Goal: Task Accomplishment & Management: Manage account settings

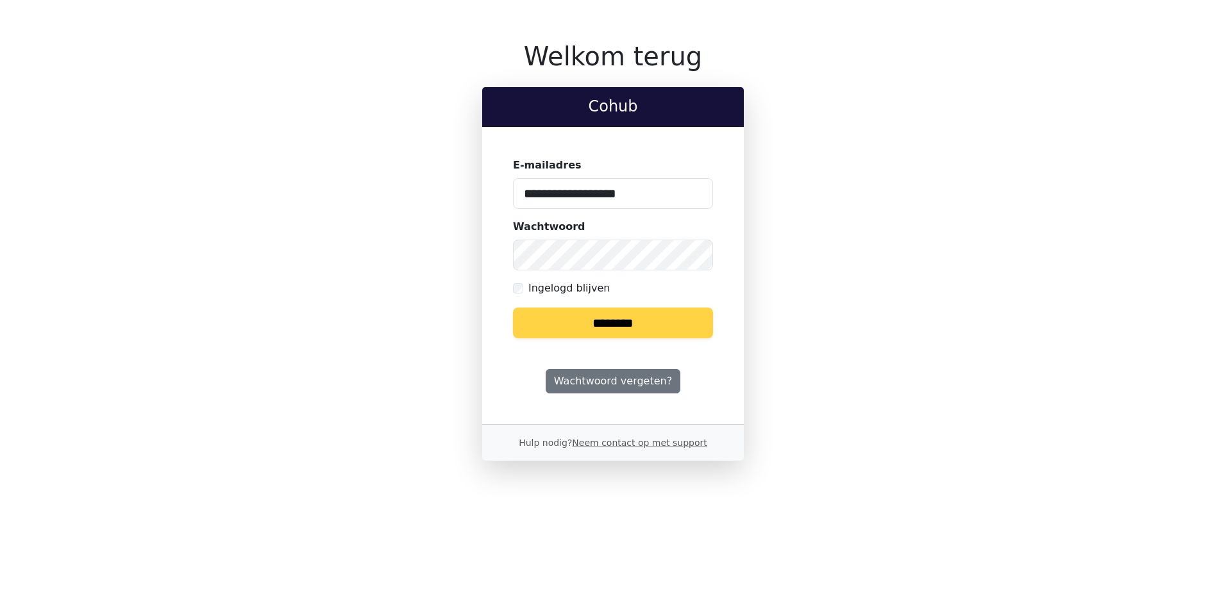
drag, startPoint x: 528, startPoint y: 206, endPoint x: 279, endPoint y: 210, distance: 249.4
click at [319, 212] on div "**********" at bounding box center [612, 251] width 831 height 420
type input "**********"
click at [513, 308] on input "********" at bounding box center [613, 323] width 200 height 31
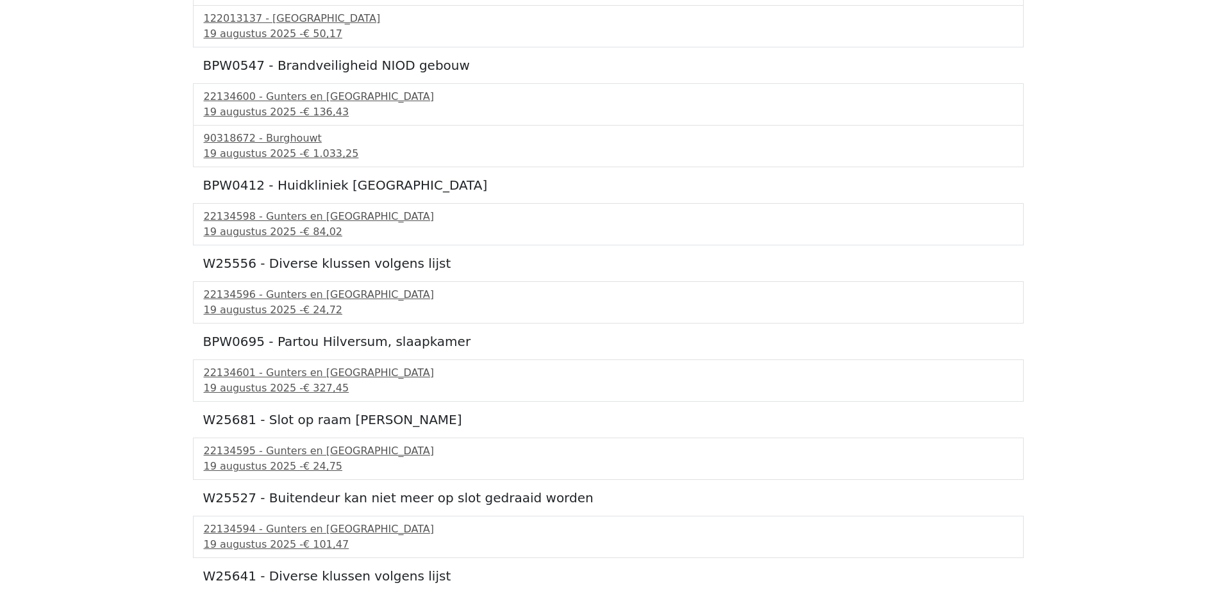
scroll to position [192, 0]
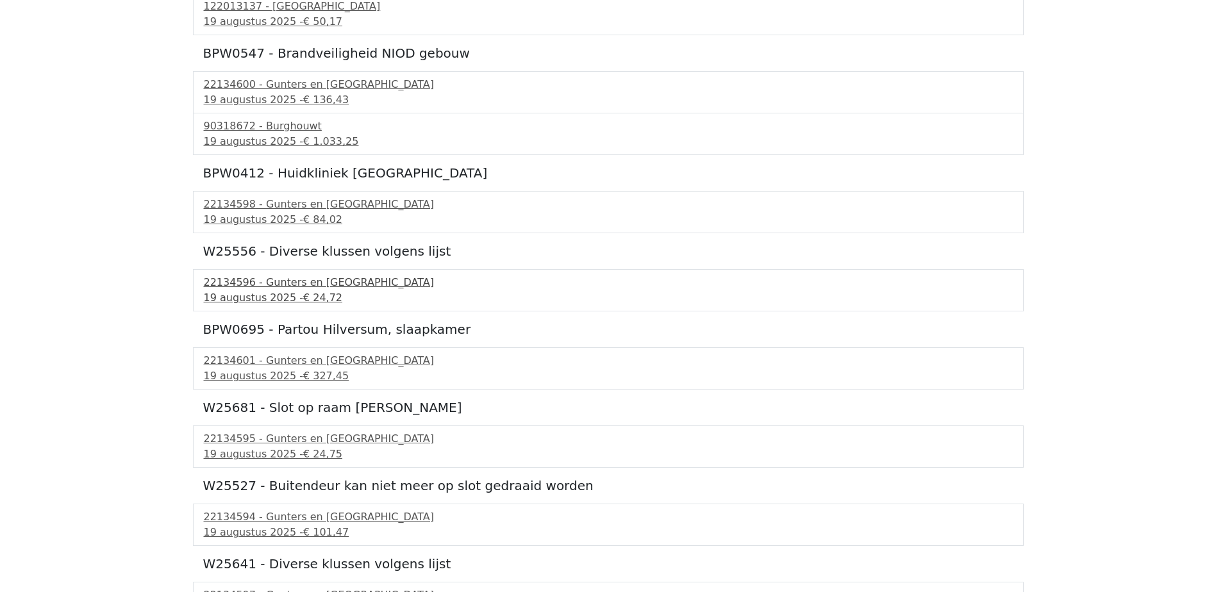
click at [278, 289] on div "22134596 - Gunters en Meuser" at bounding box center [608, 282] width 809 height 15
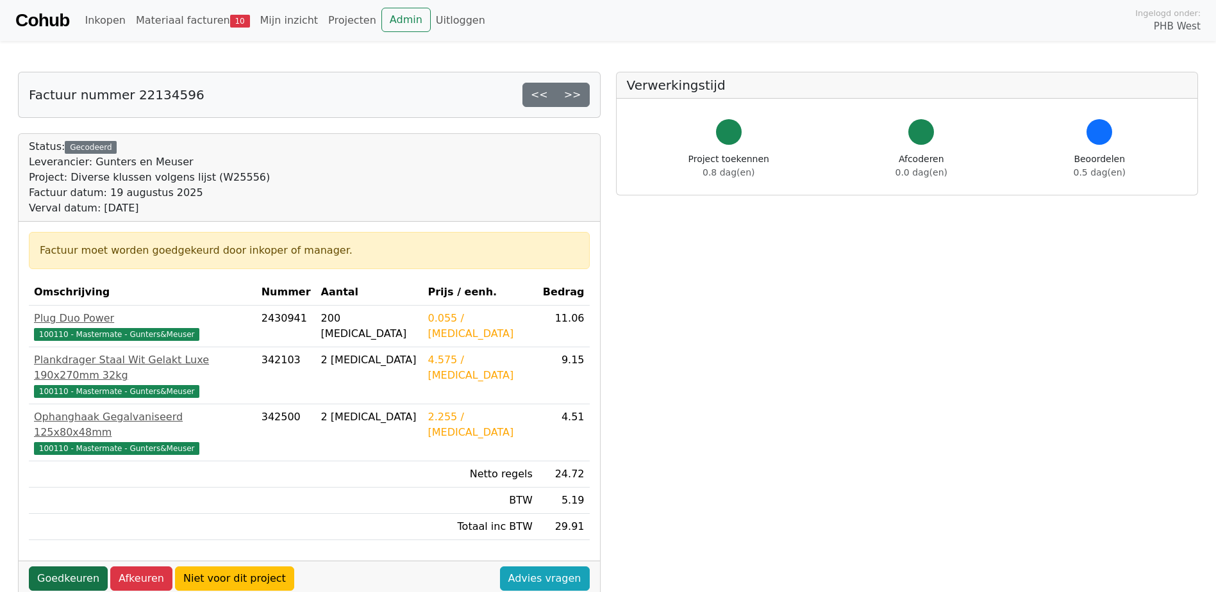
click at [75, 567] on link "Goedkeuren" at bounding box center [68, 579] width 79 height 24
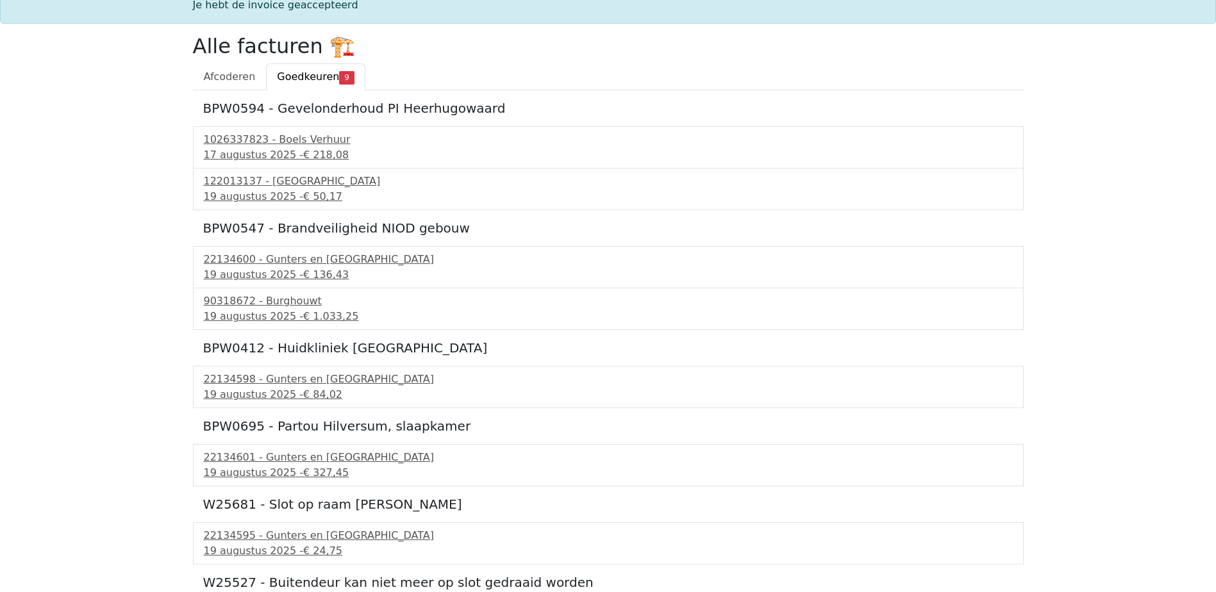
scroll to position [128, 0]
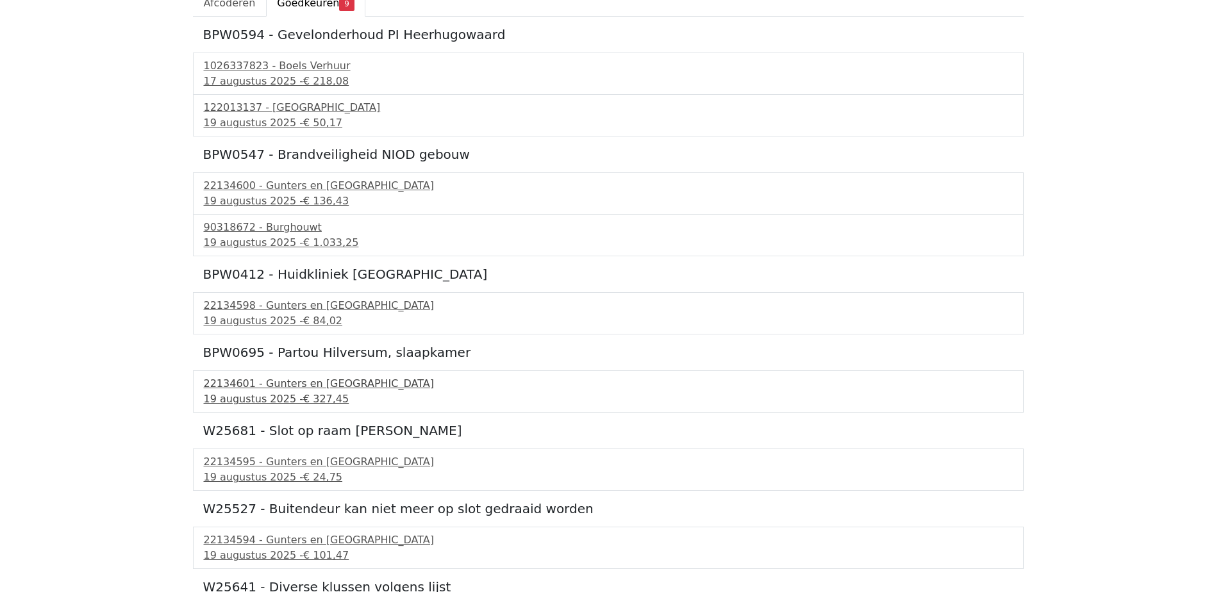
click at [277, 392] on div "19 augustus 2025 - € 327,45" at bounding box center [608, 399] width 809 height 15
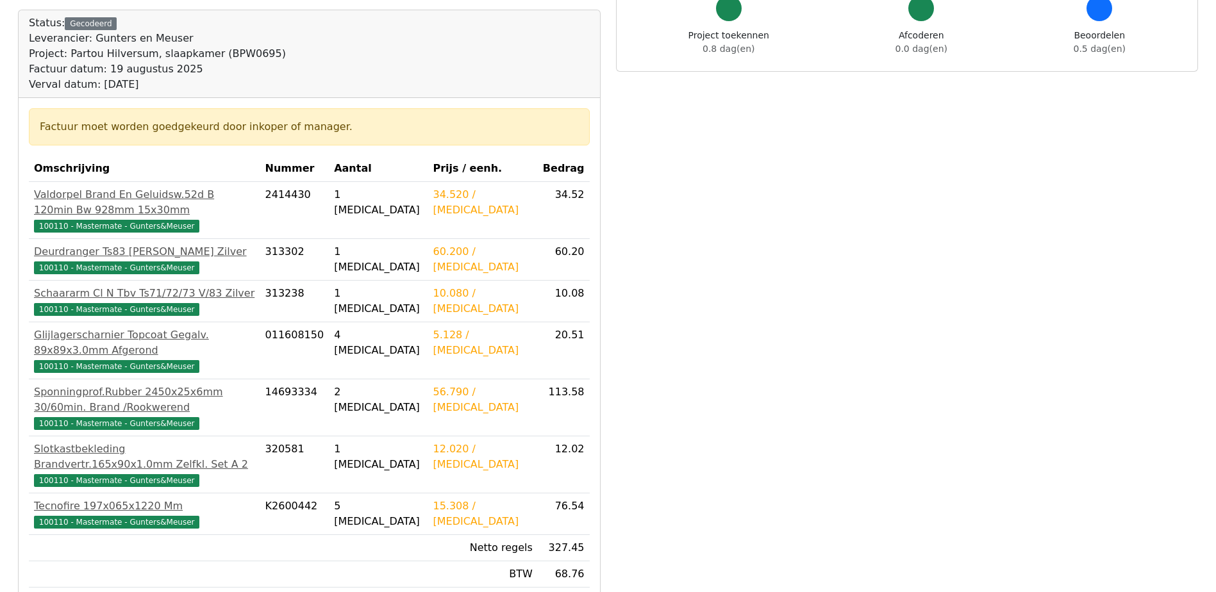
scroll to position [192, 0]
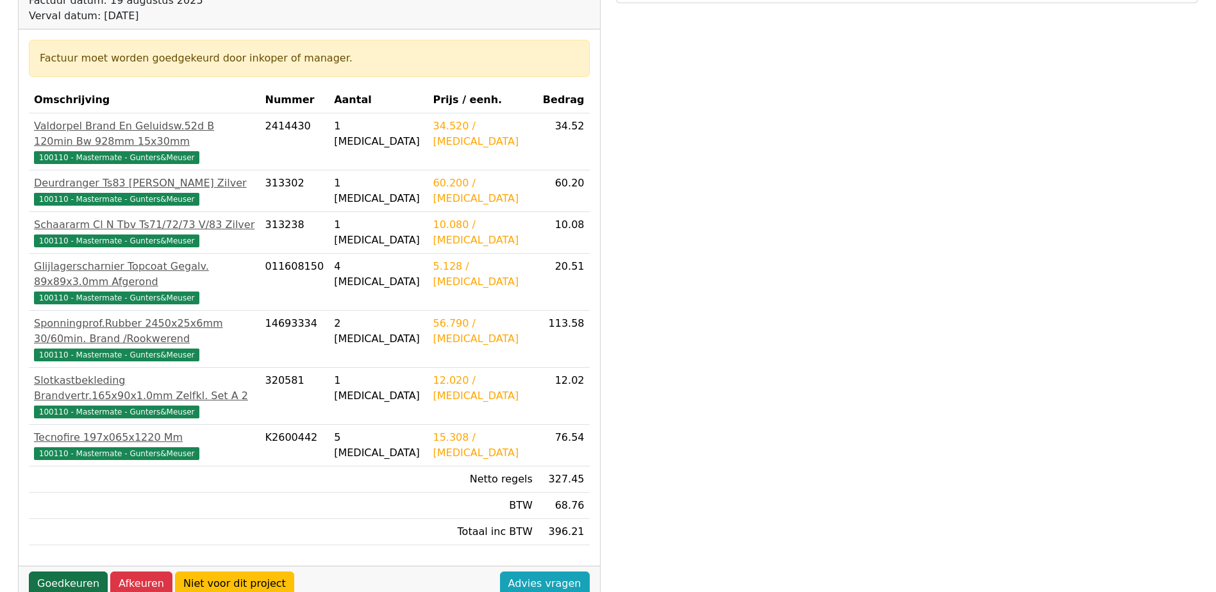
click at [50, 572] on link "Goedkeuren" at bounding box center [68, 584] width 79 height 24
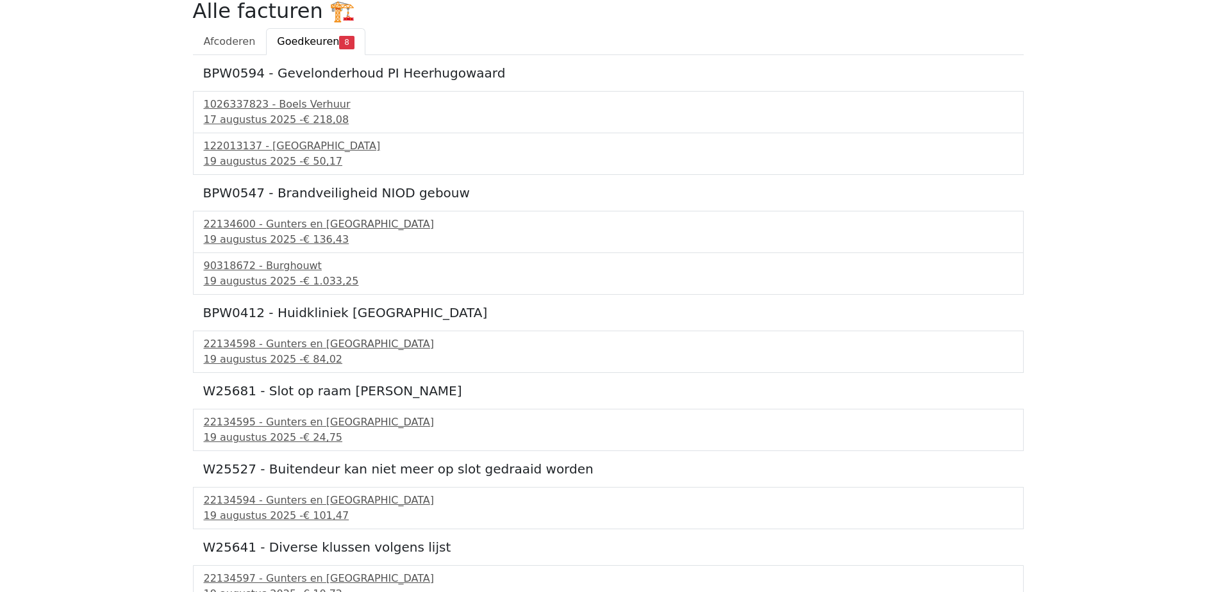
scroll to position [105, 0]
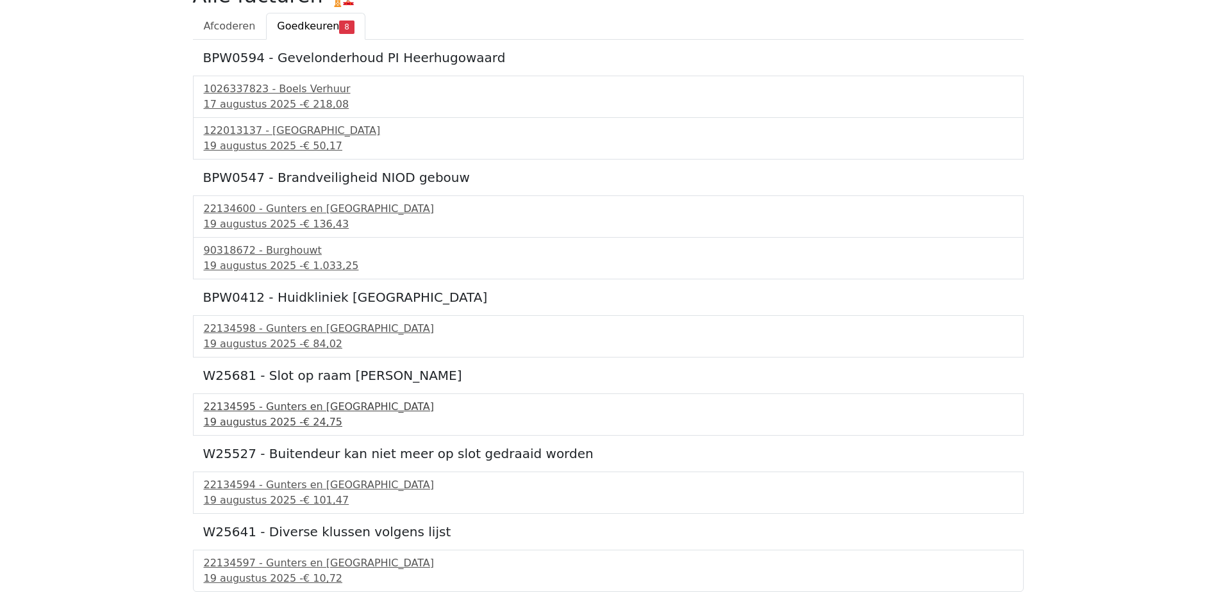
click at [283, 412] on div "22134595 - Gunters en [GEOGRAPHIC_DATA]" at bounding box center [608, 406] width 809 height 15
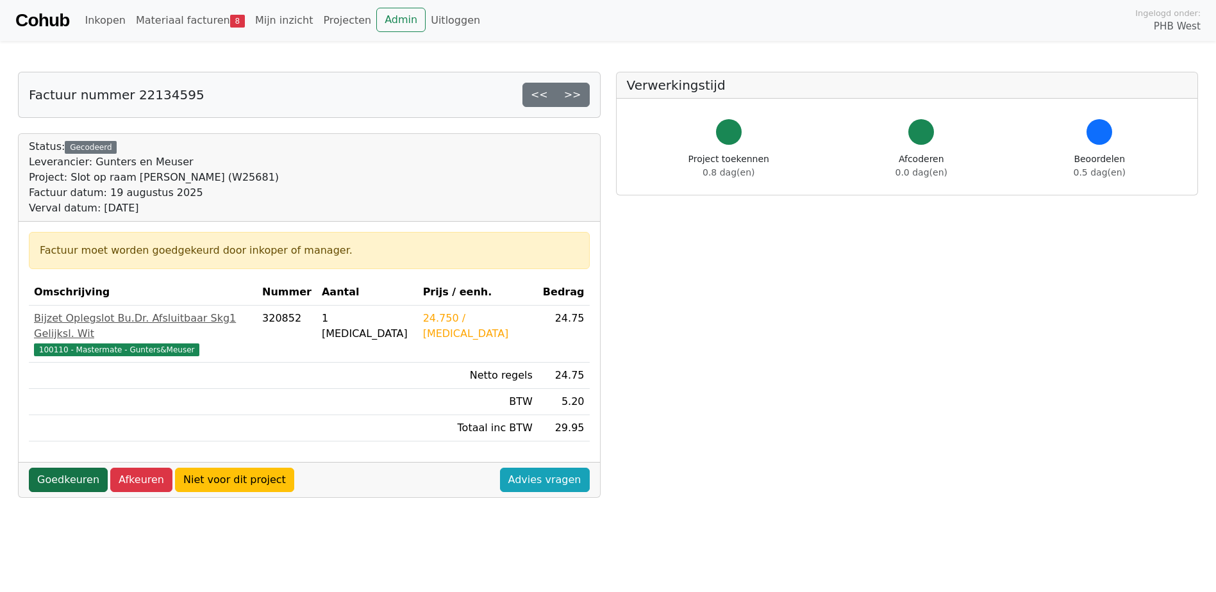
click at [44, 468] on link "Goedkeuren" at bounding box center [68, 480] width 79 height 24
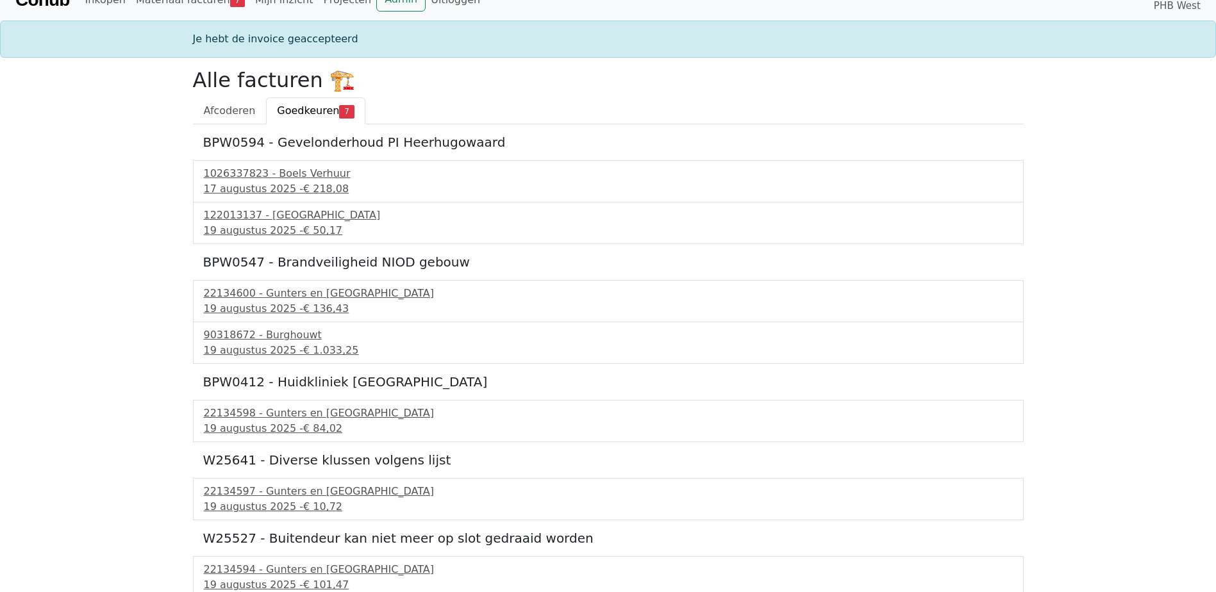
scroll to position [27, 0]
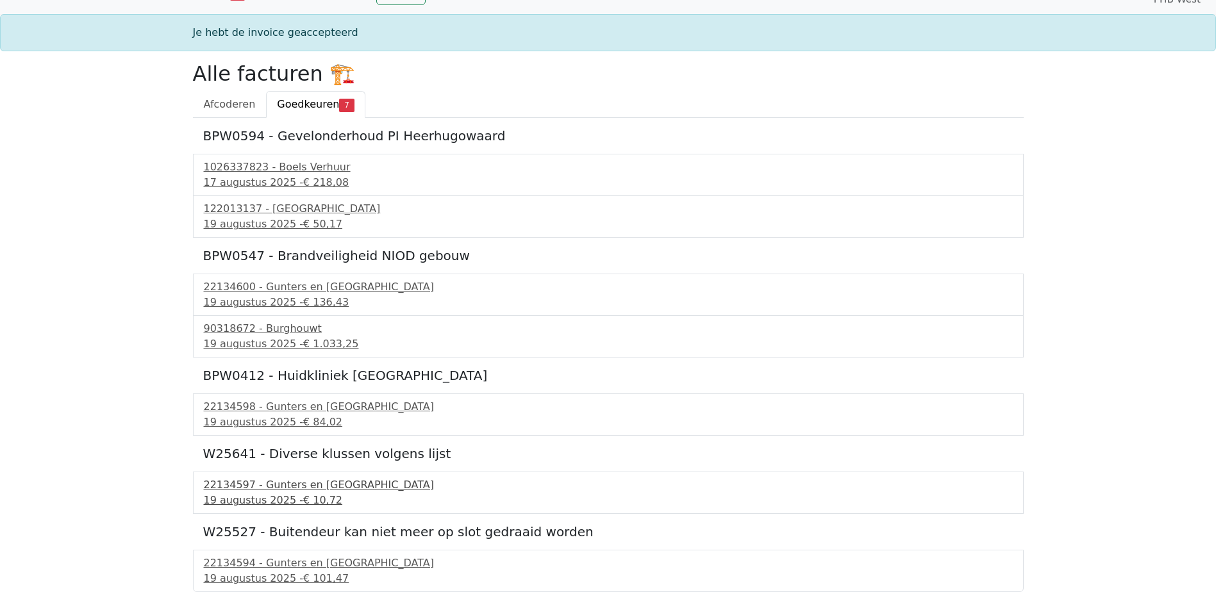
click at [276, 485] on div "22134597 - Gunters en [GEOGRAPHIC_DATA]" at bounding box center [608, 485] width 809 height 15
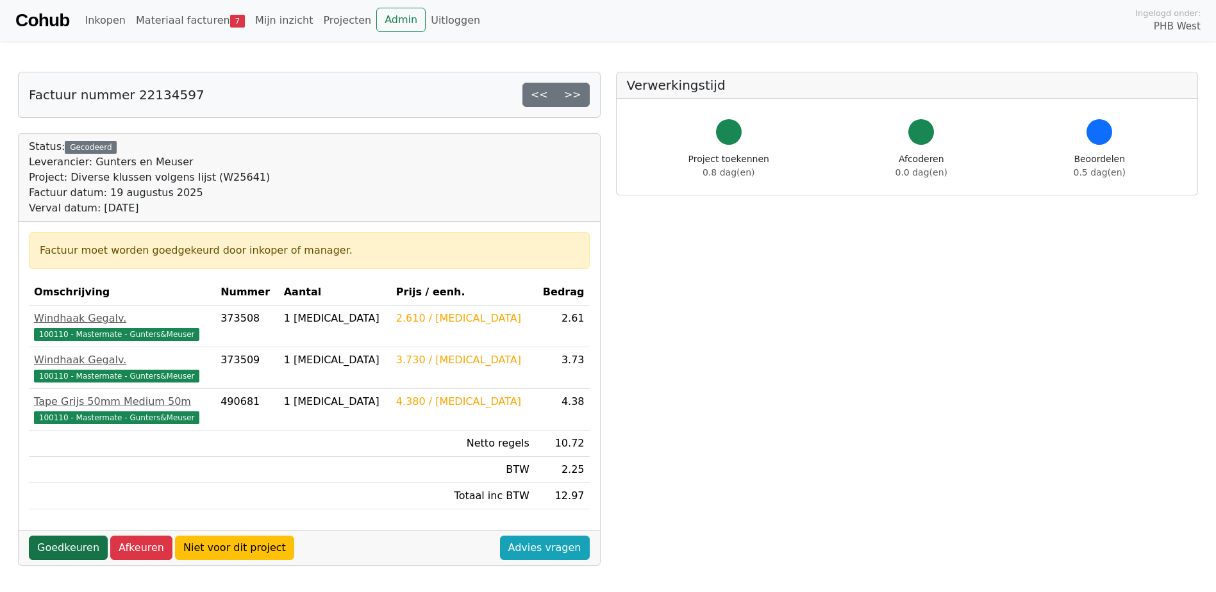
click at [68, 542] on link "Goedkeuren" at bounding box center [68, 548] width 79 height 24
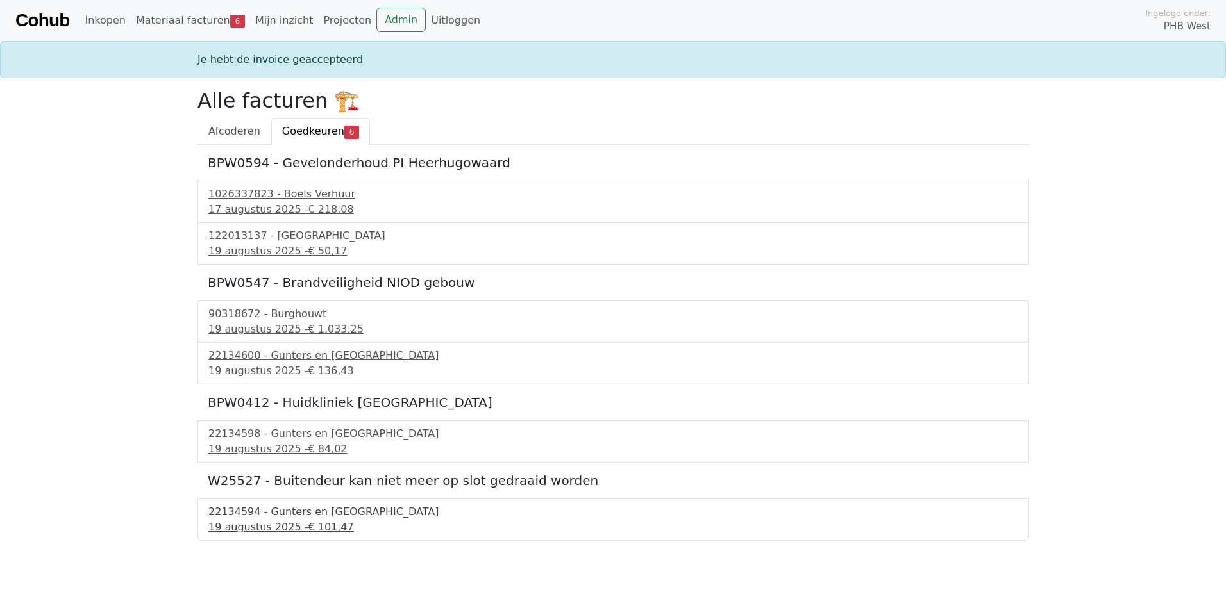
click at [271, 514] on div "22134594 - Gunters en Meuser" at bounding box center [612, 512] width 809 height 15
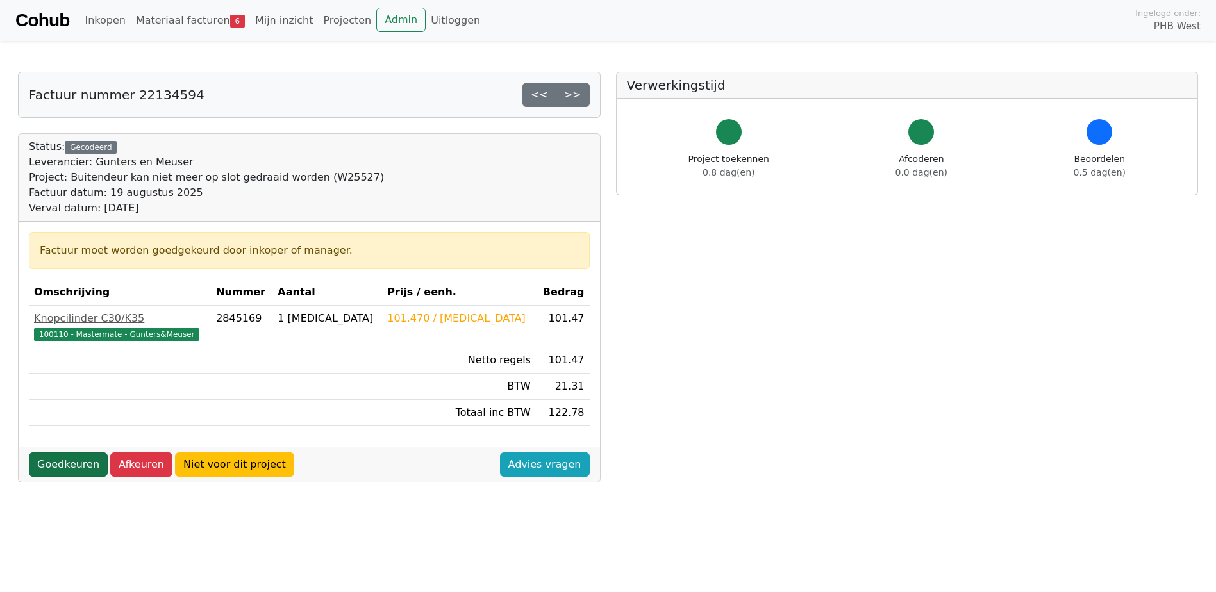
click at [63, 464] on link "Goedkeuren" at bounding box center [68, 465] width 79 height 24
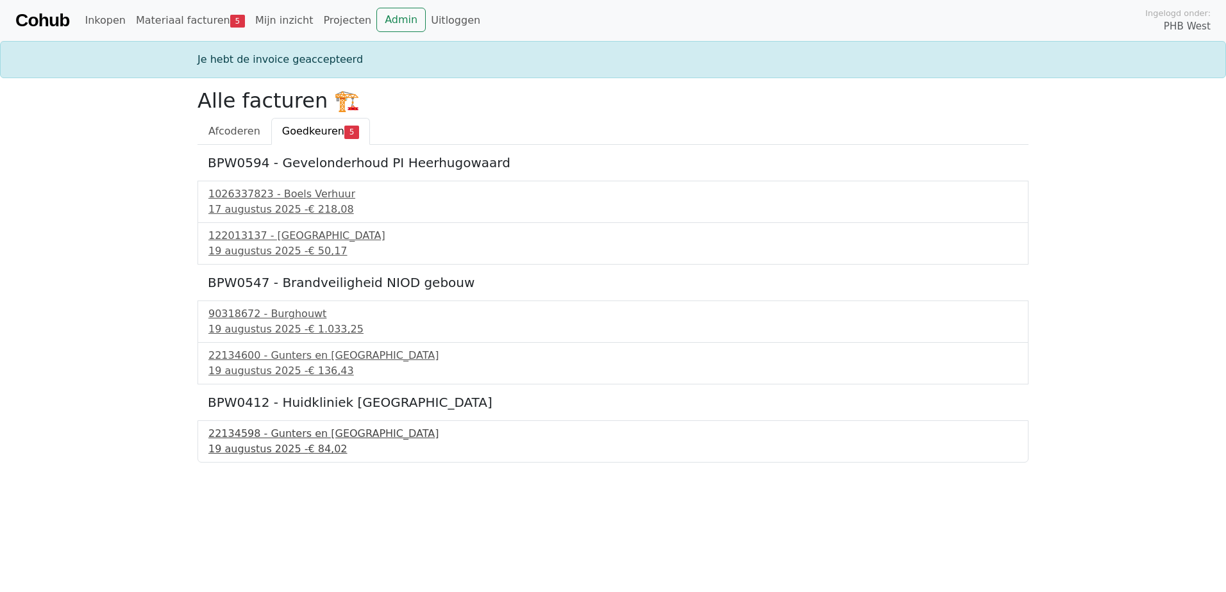
click at [258, 445] on div "19 augustus 2025 - € 84,02" at bounding box center [612, 449] width 809 height 15
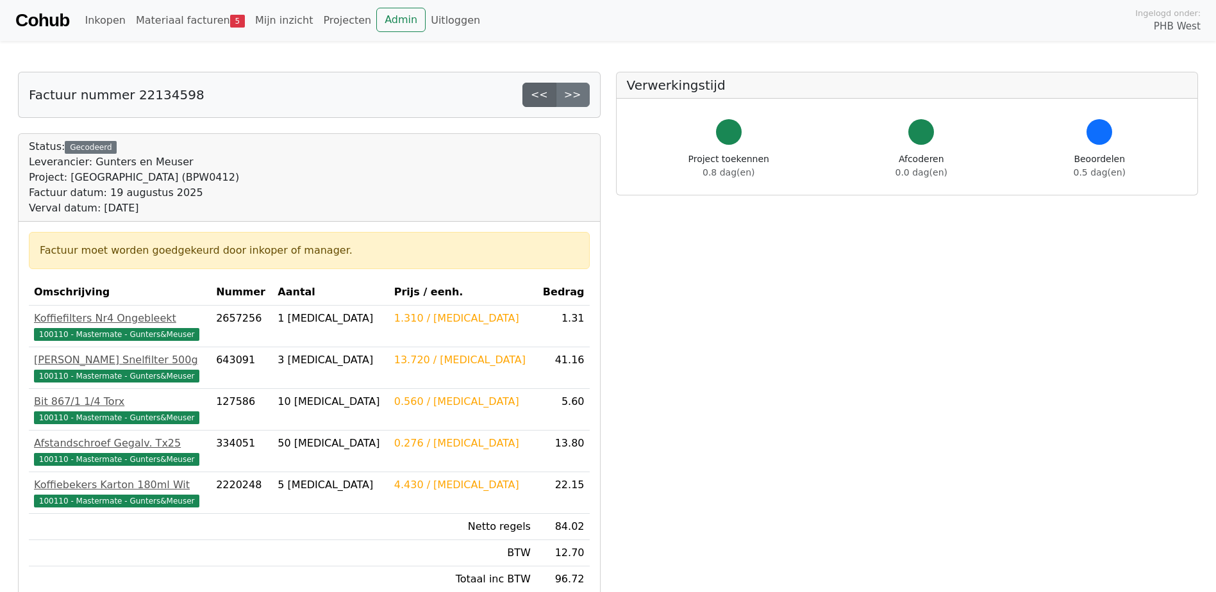
click at [539, 96] on link "<<" at bounding box center [540, 95] width 34 height 24
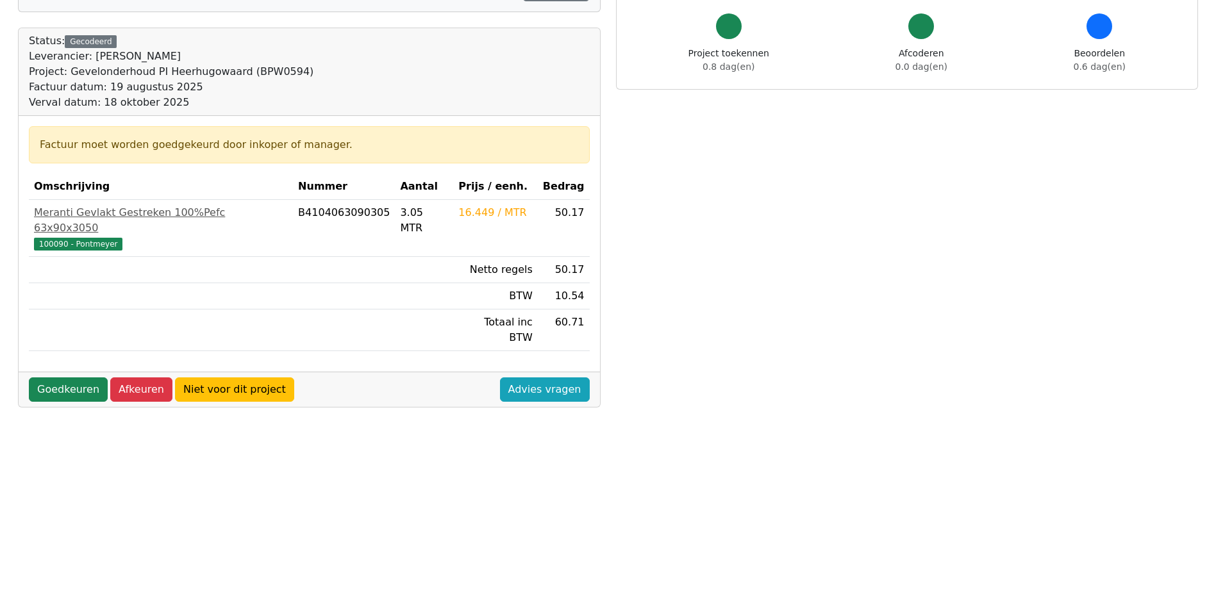
scroll to position [128, 0]
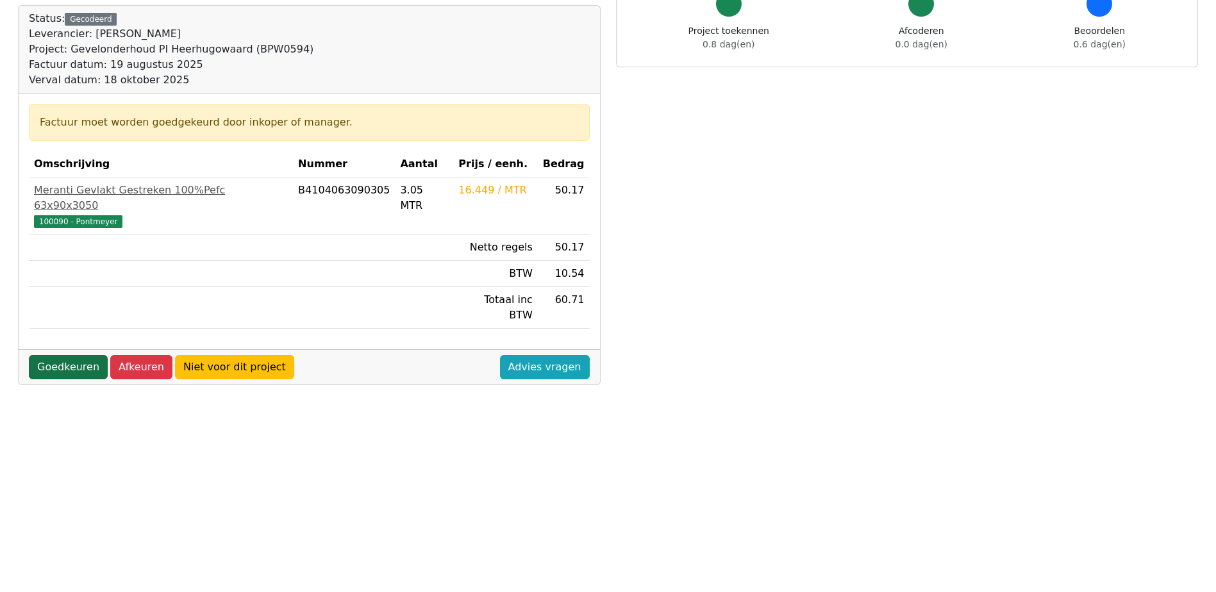
click at [62, 355] on link "Goedkeuren" at bounding box center [68, 367] width 79 height 24
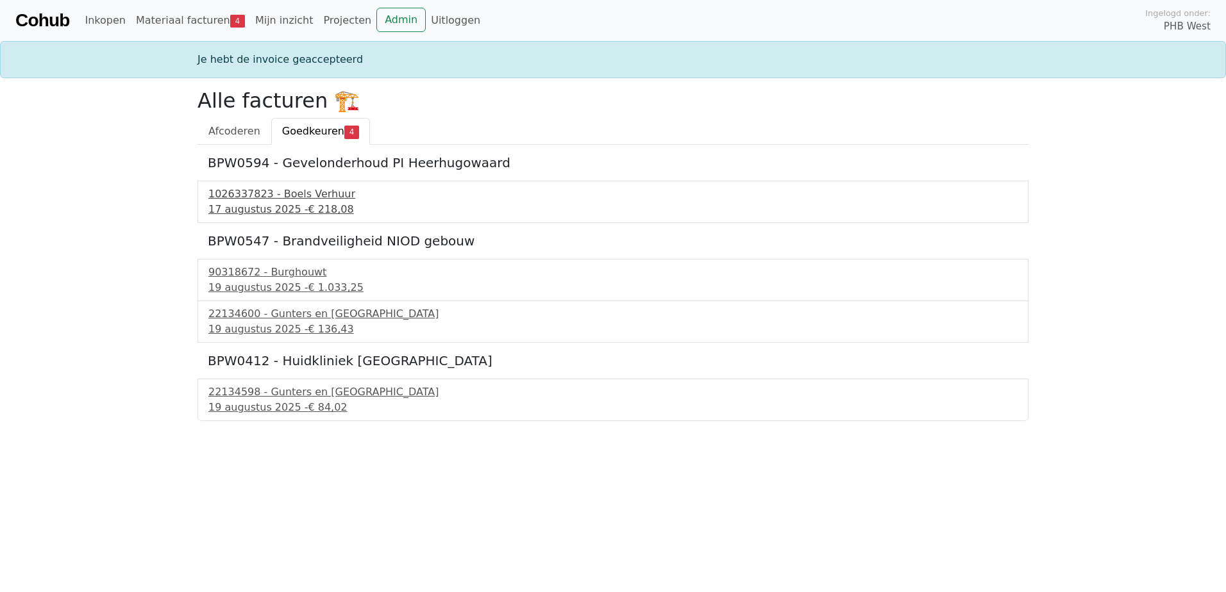
click at [280, 210] on div "[DATE] - € 218,08" at bounding box center [612, 209] width 809 height 15
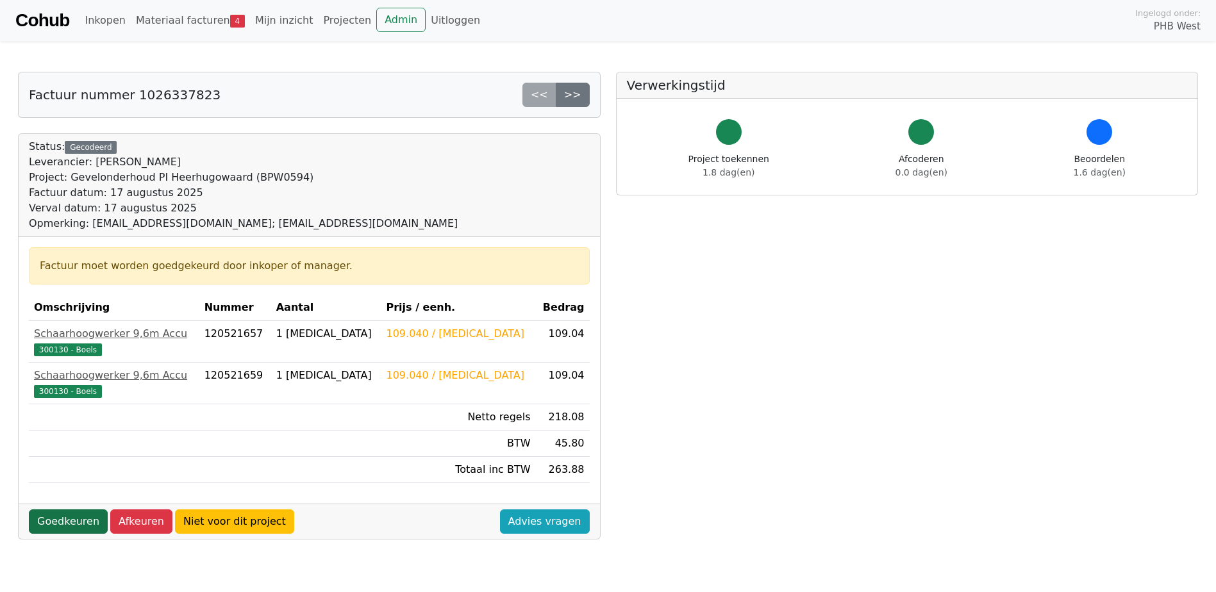
click at [61, 517] on link "Goedkeuren" at bounding box center [68, 522] width 79 height 24
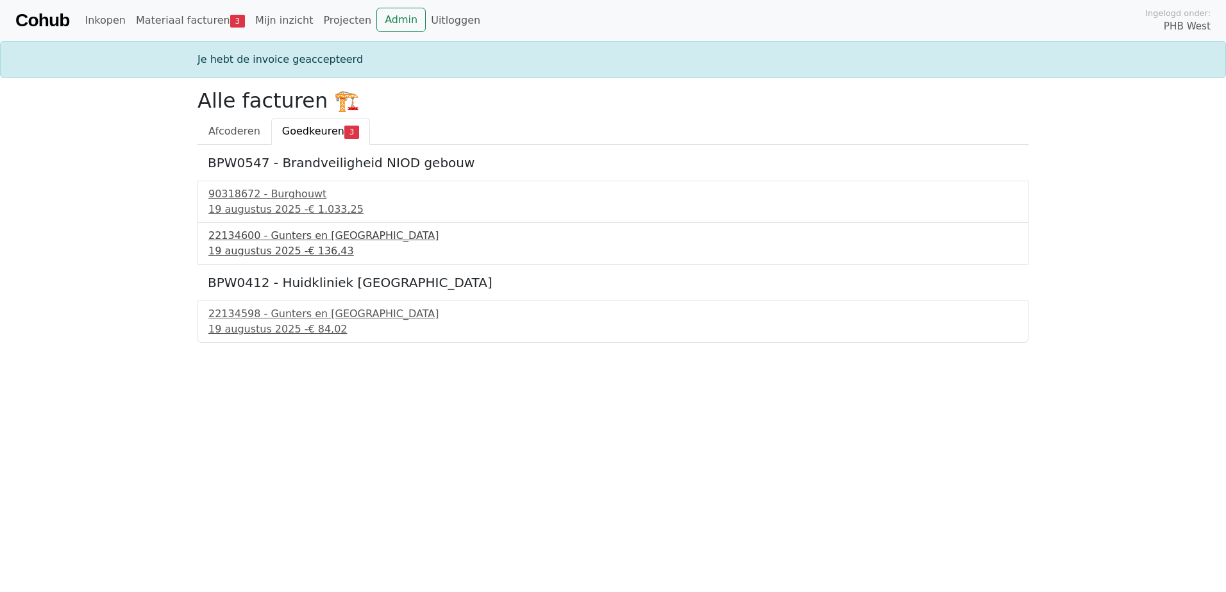
click at [276, 240] on div "22134600 - Gunters en [GEOGRAPHIC_DATA]" at bounding box center [612, 235] width 809 height 15
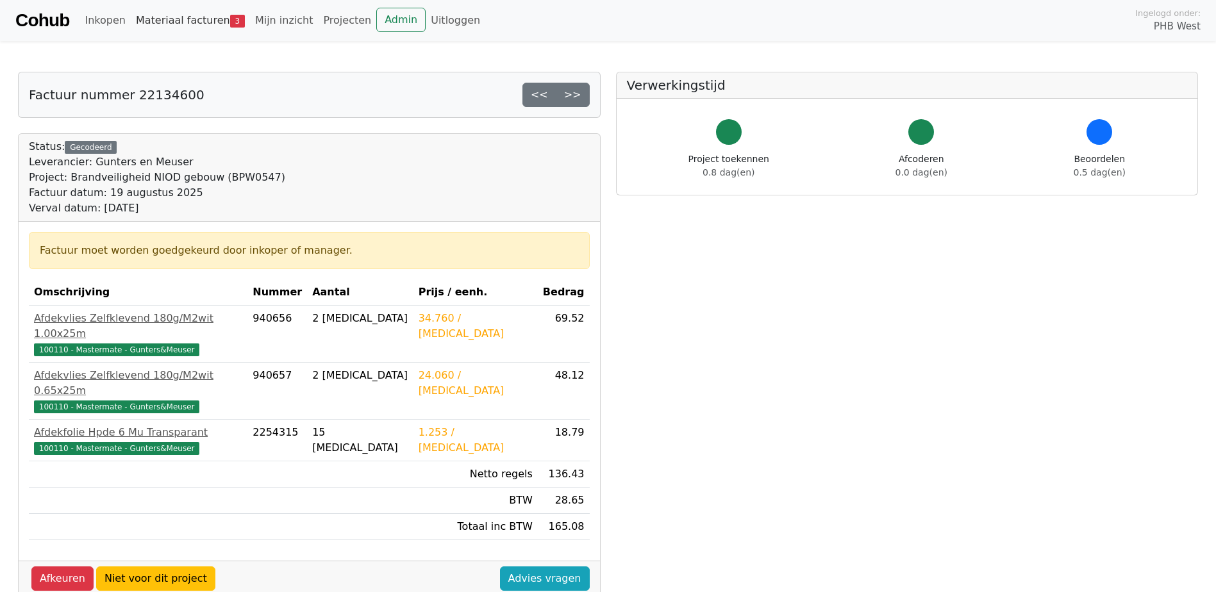
click at [158, 23] on link "Materiaal facturen 3" at bounding box center [190, 21] width 119 height 26
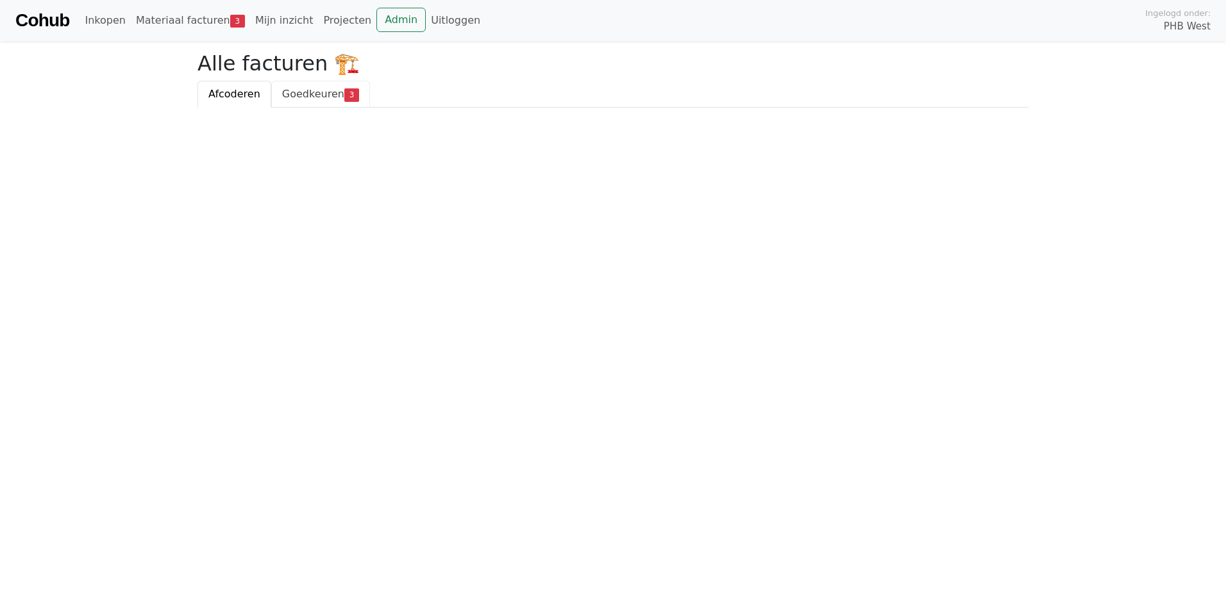
click at [312, 91] on span "Goedkeuren" at bounding box center [313, 94] width 62 height 12
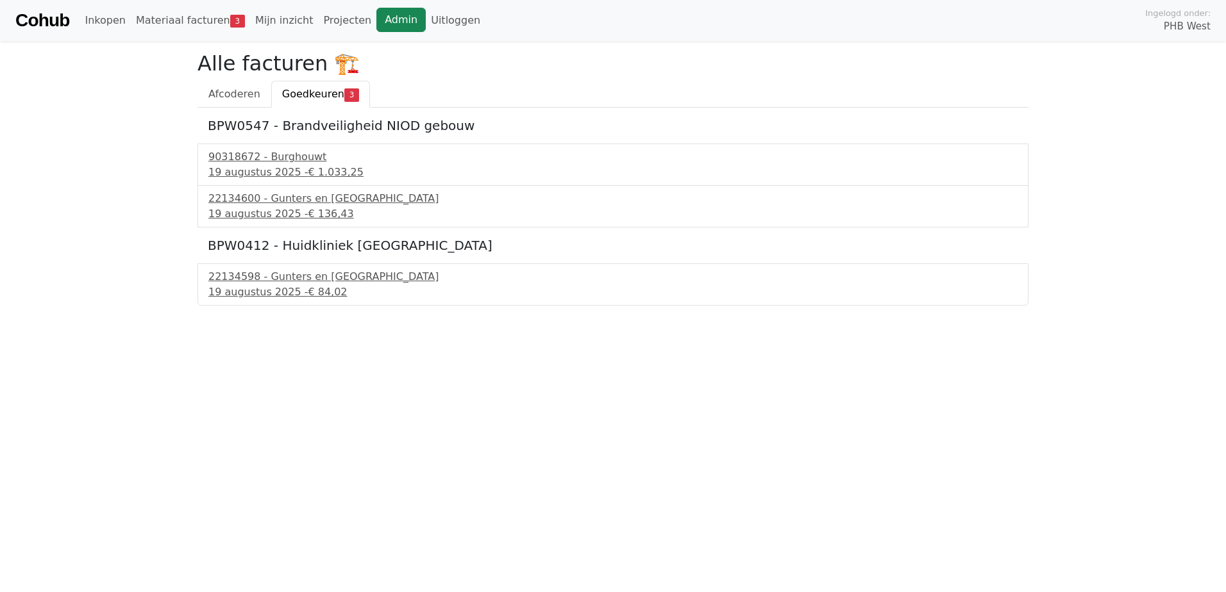
click at [376, 12] on link "Admin" at bounding box center [400, 20] width 49 height 24
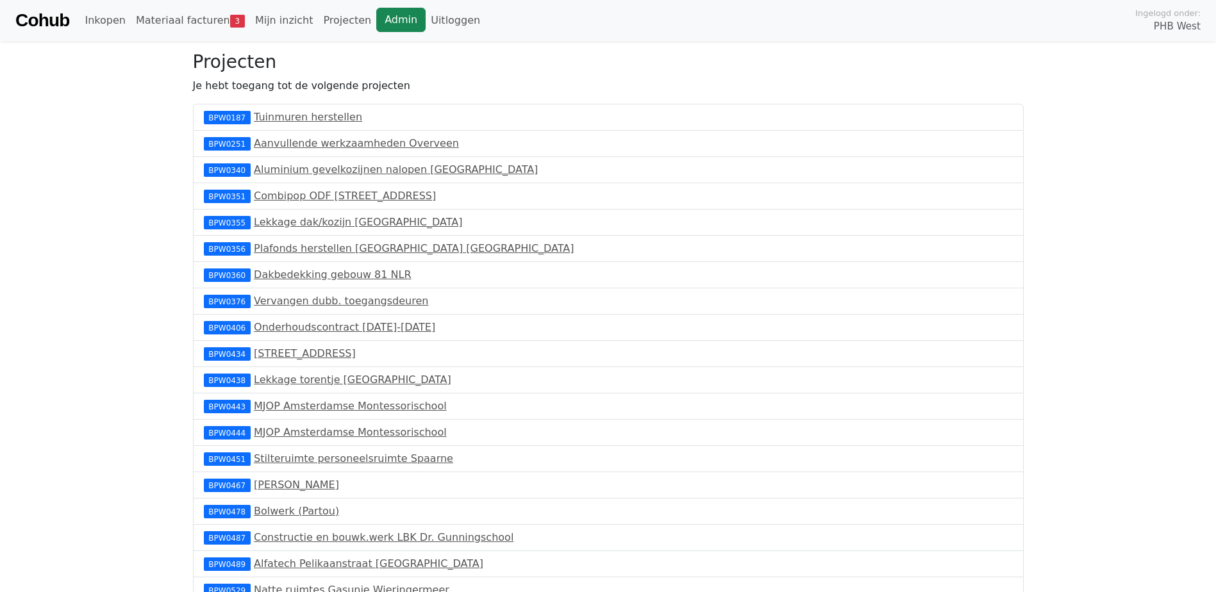
click at [376, 23] on link "Admin" at bounding box center [400, 20] width 49 height 24
click at [156, 22] on link "Materiaal facturen 3" at bounding box center [190, 21] width 119 height 26
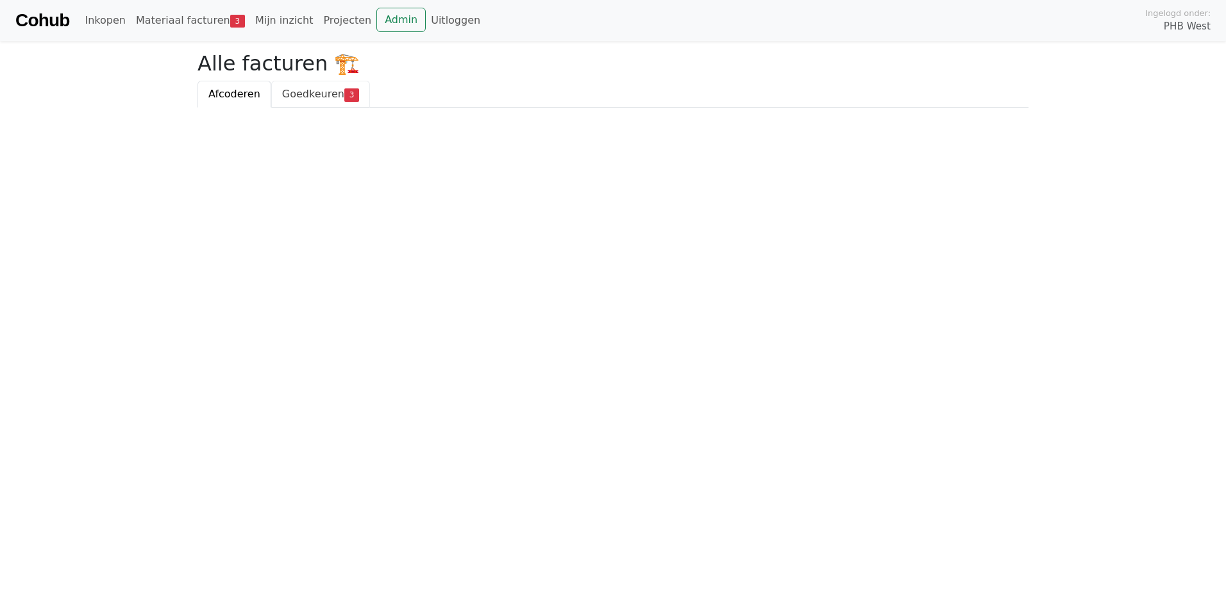
click at [310, 97] on span "Goedkeuren" at bounding box center [313, 94] width 62 height 12
